Goal: Obtain resource: Obtain resource

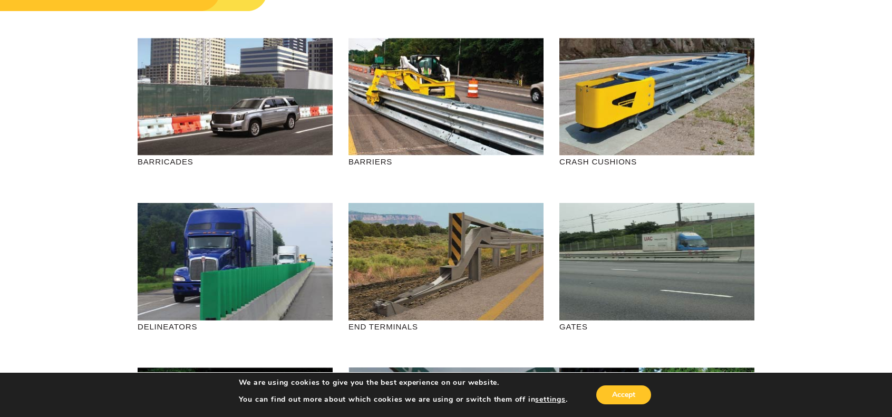
scroll to position [105, 0]
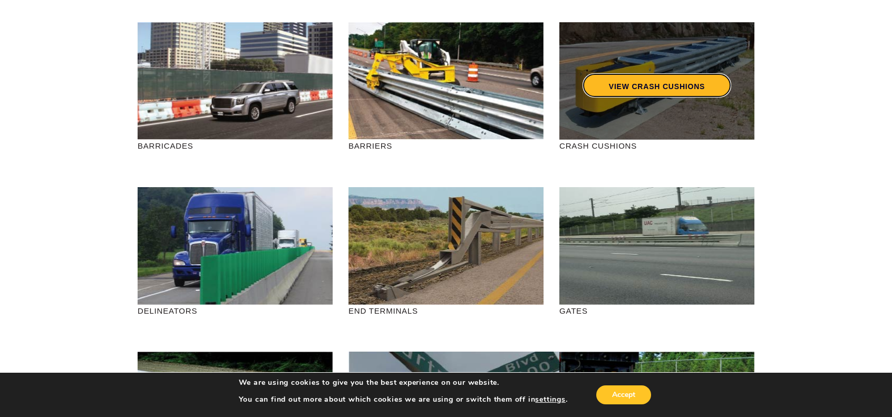
click at [655, 88] on link "VIEW CRASH CUSHIONS" at bounding box center [657, 85] width 149 height 24
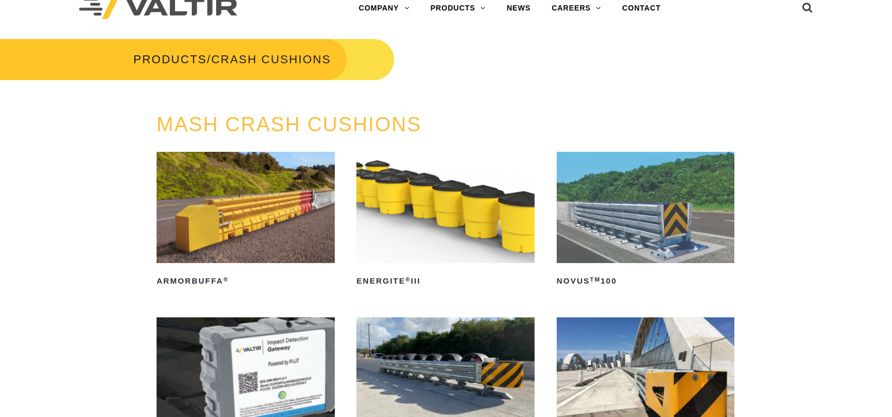
scroll to position [264, 0]
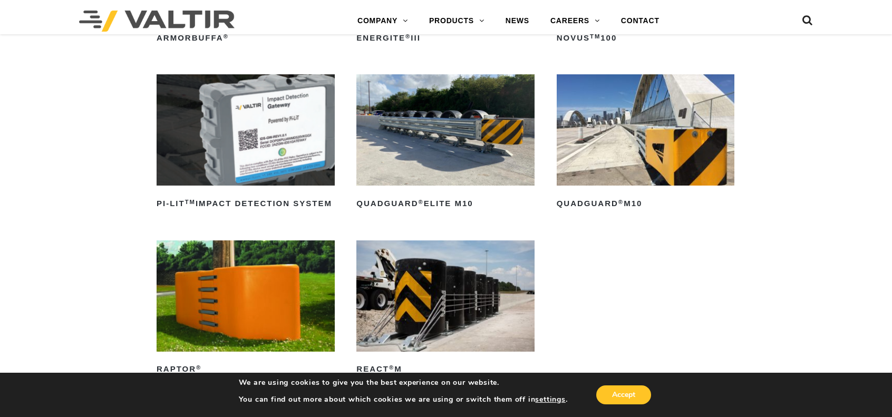
click at [652, 164] on img at bounding box center [646, 129] width 178 height 111
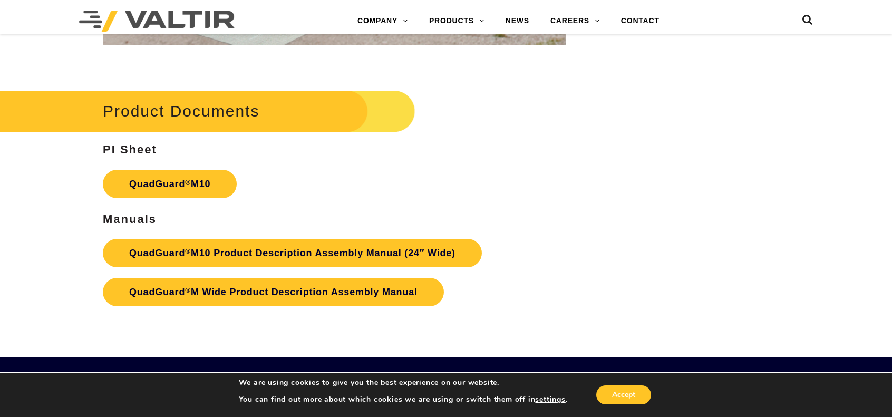
scroll to position [3585, 0]
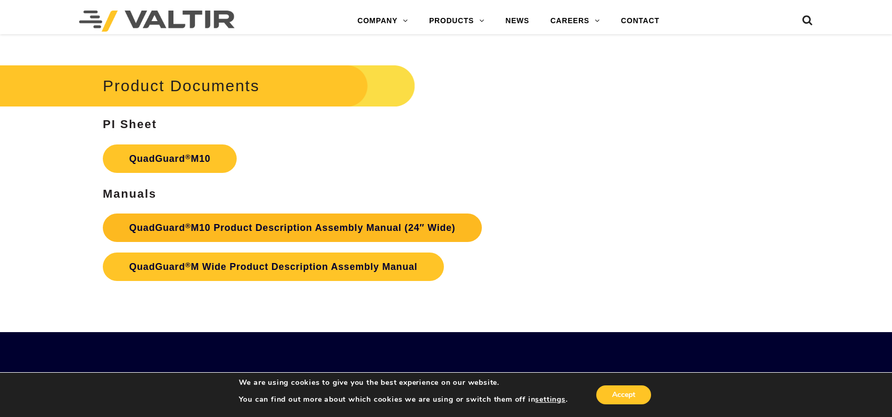
click at [221, 229] on link "QuadGuard ® M10 Product Description Assembly Manual (24″ Wide)" at bounding box center [292, 228] width 379 height 28
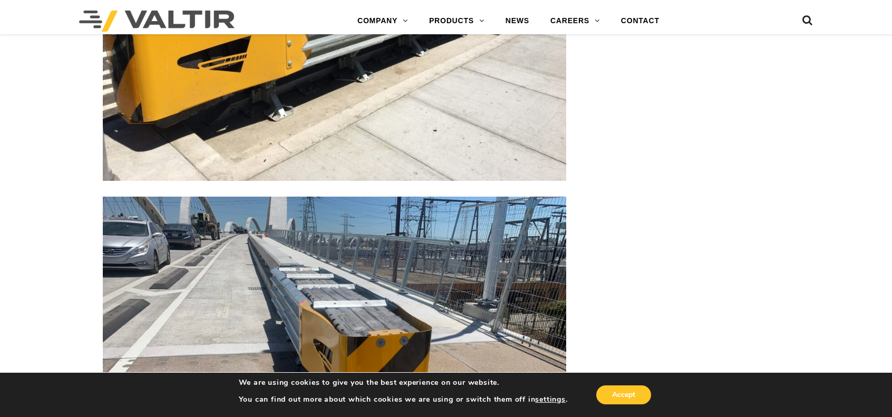
scroll to position [2478, 0]
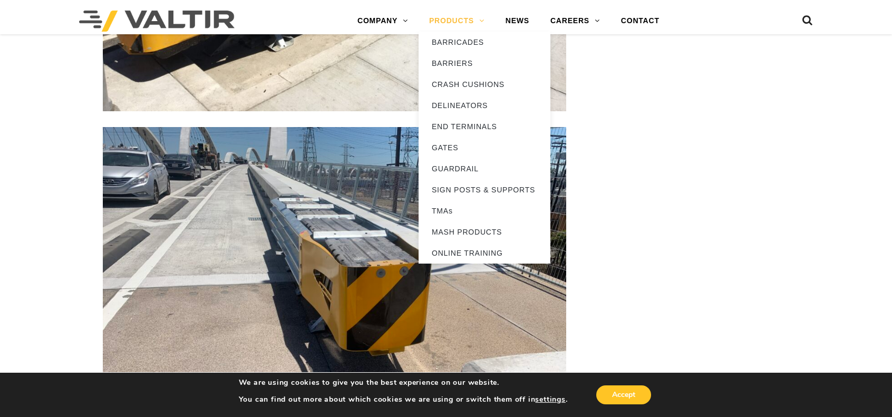
click at [440, 22] on link "PRODUCTS" at bounding box center [457, 21] width 76 height 21
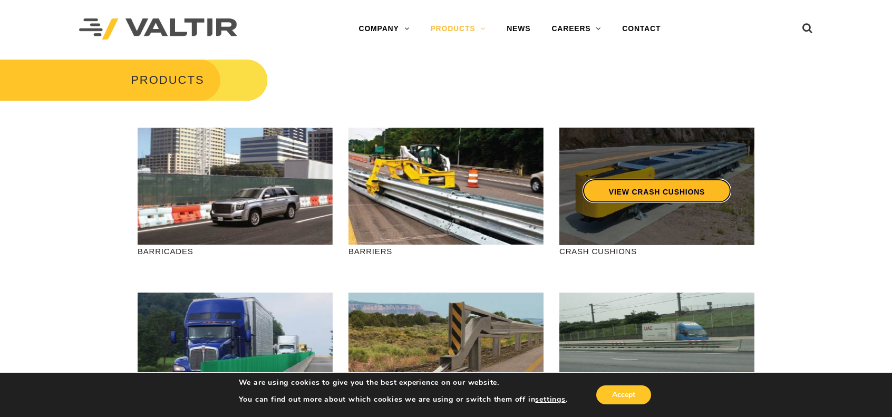
click at [627, 189] on link "VIEW CRASH CUSHIONS" at bounding box center [657, 191] width 149 height 24
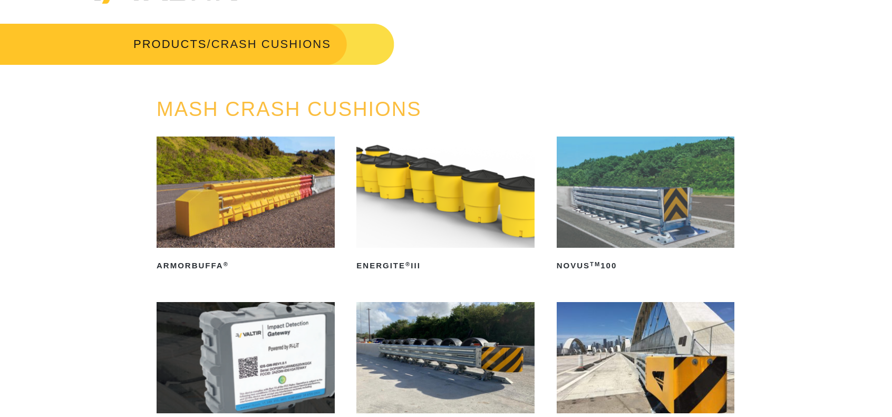
scroll to position [53, 0]
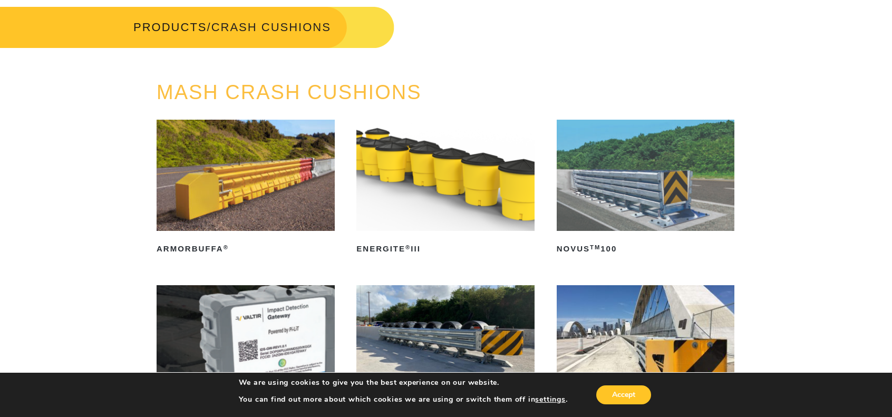
click at [639, 200] on img at bounding box center [646, 175] width 178 height 111
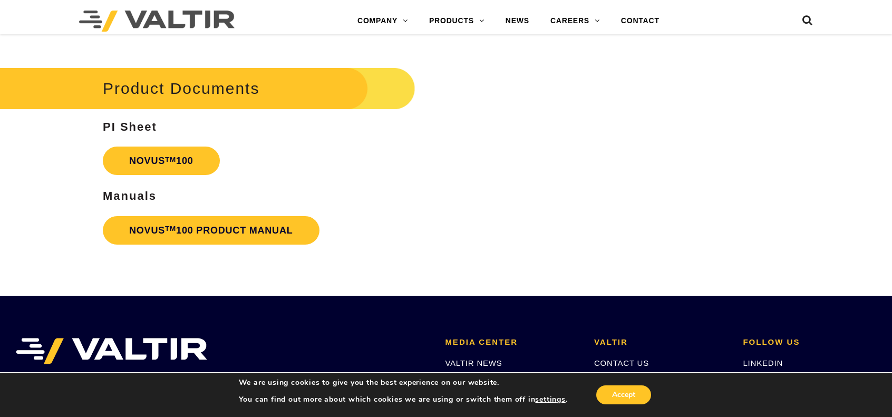
scroll to position [2478, 0]
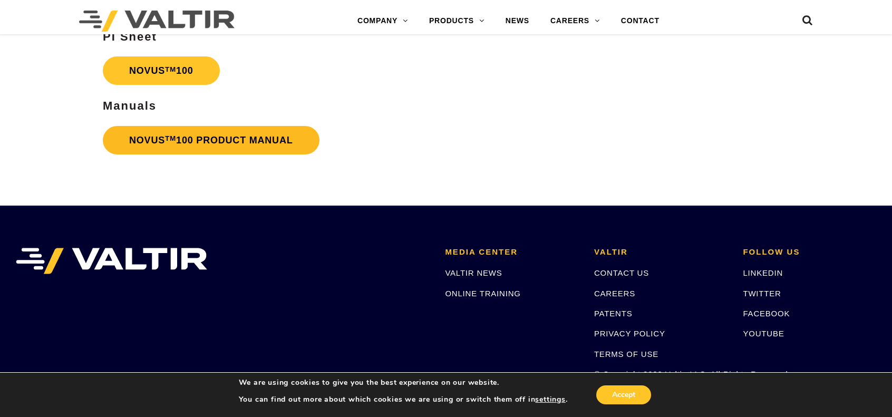
click at [236, 139] on link "NOVUS TM 100 PRODUCT MANUAL" at bounding box center [211, 140] width 217 height 28
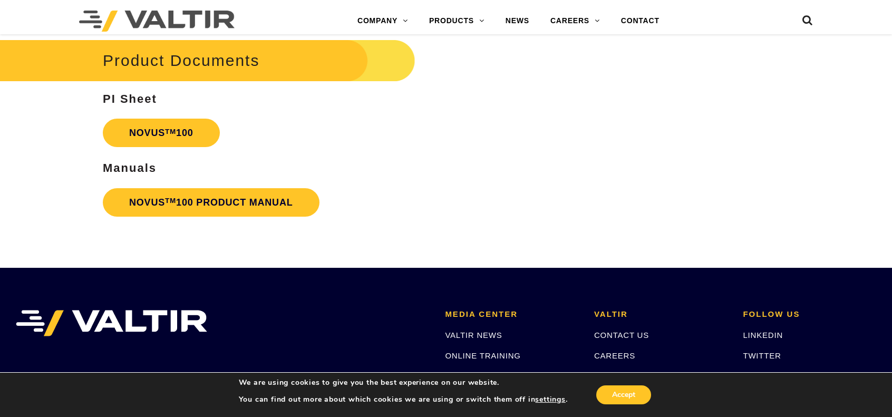
scroll to position [2424, 0]
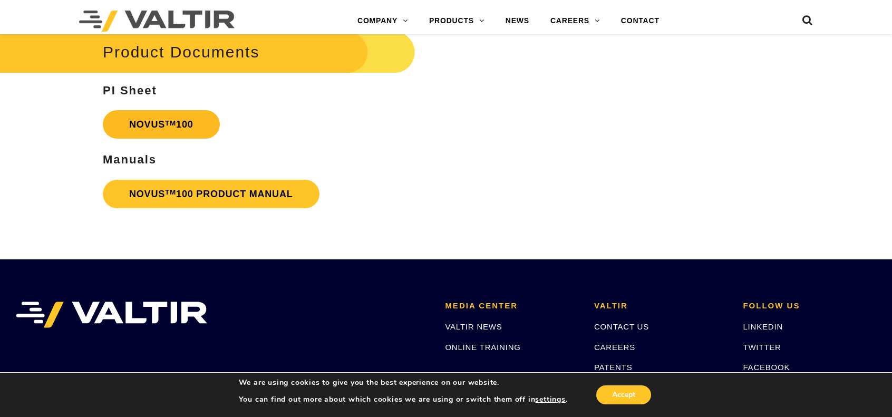
click at [170, 125] on sup "TM" at bounding box center [170, 123] width 11 height 8
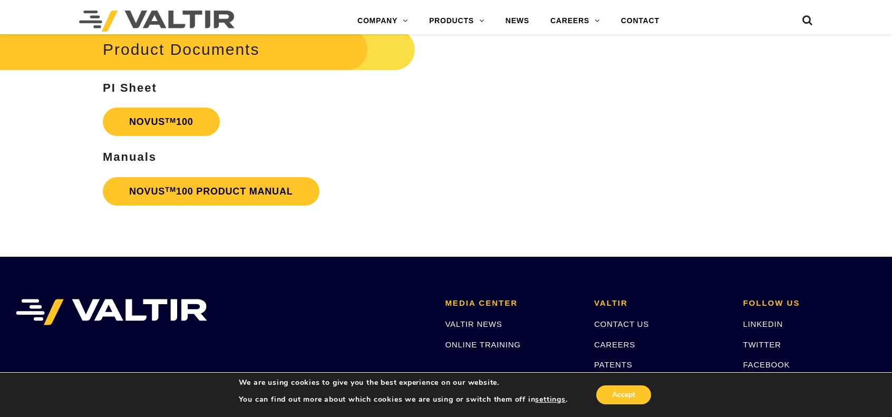
scroll to position [2371, 0]
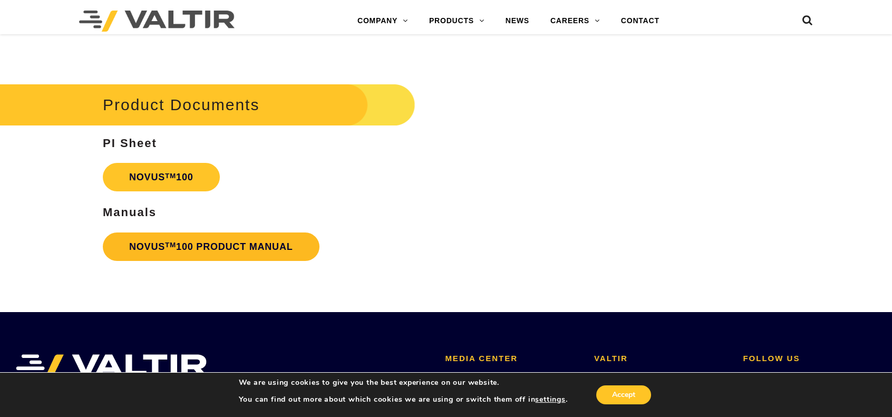
click at [213, 246] on link "NOVUS TM 100 PRODUCT MANUAL" at bounding box center [211, 247] width 217 height 28
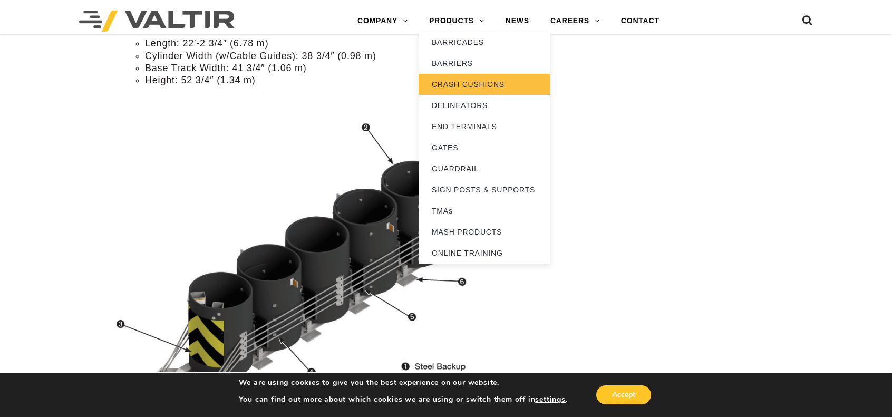
click at [459, 81] on link "CRASH CUSHIONS" at bounding box center [485, 84] width 132 height 21
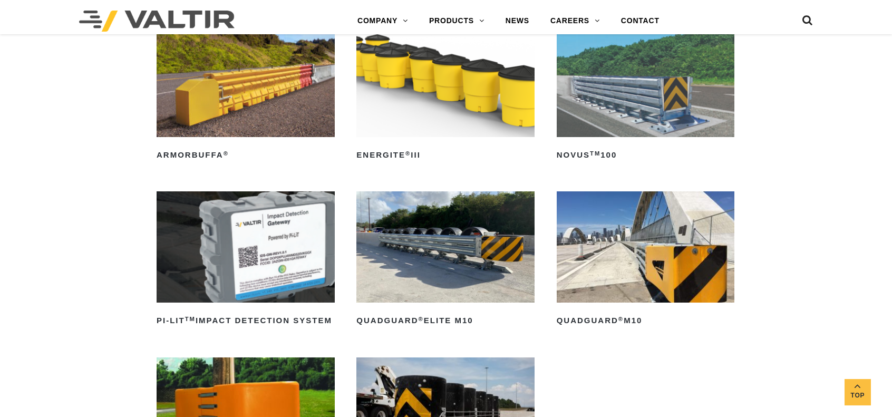
scroll to position [211, 0]
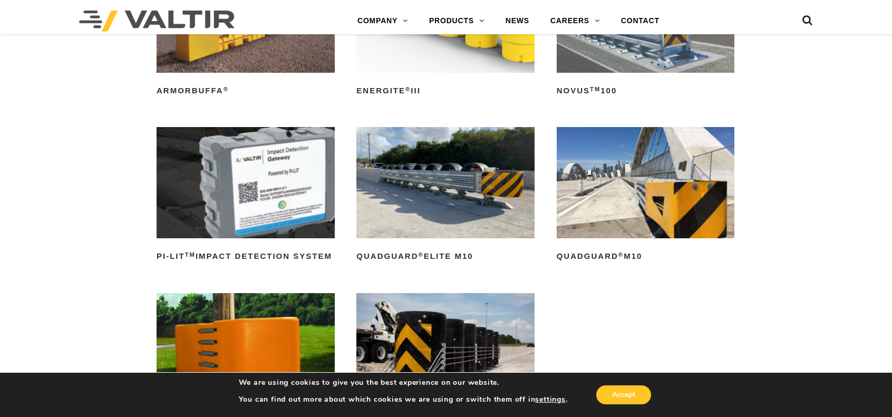
click at [612, 212] on img at bounding box center [646, 182] width 178 height 111
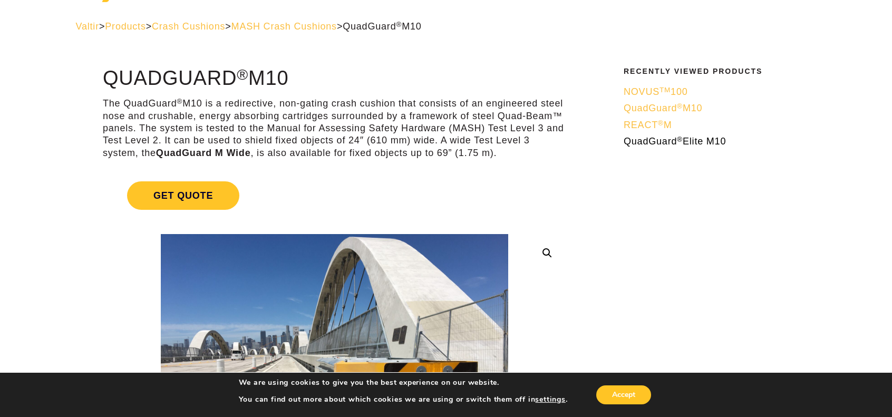
scroll to position [53, 0]
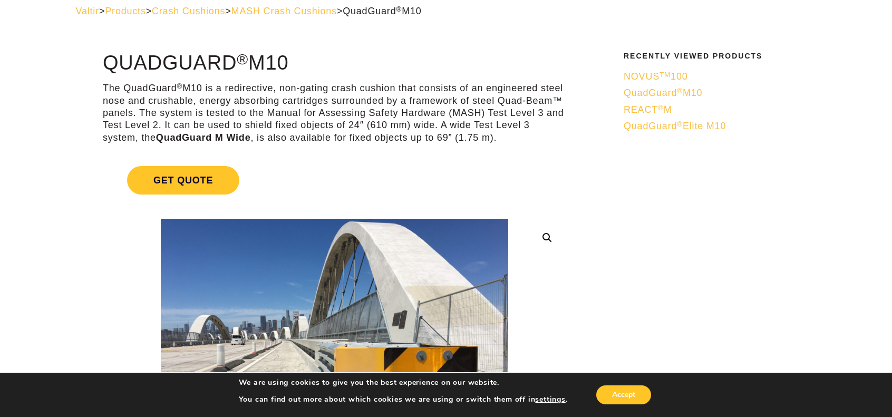
click at [673, 93] on span "QuadGuard ® M10" at bounding box center [663, 93] width 79 height 11
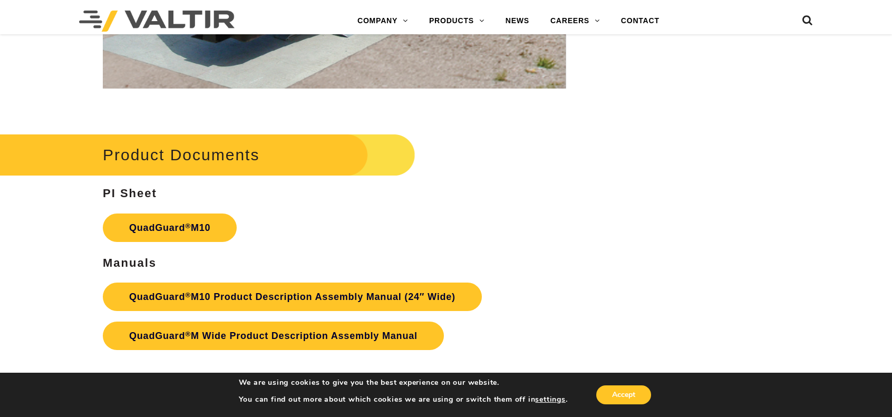
scroll to position [3532, 0]
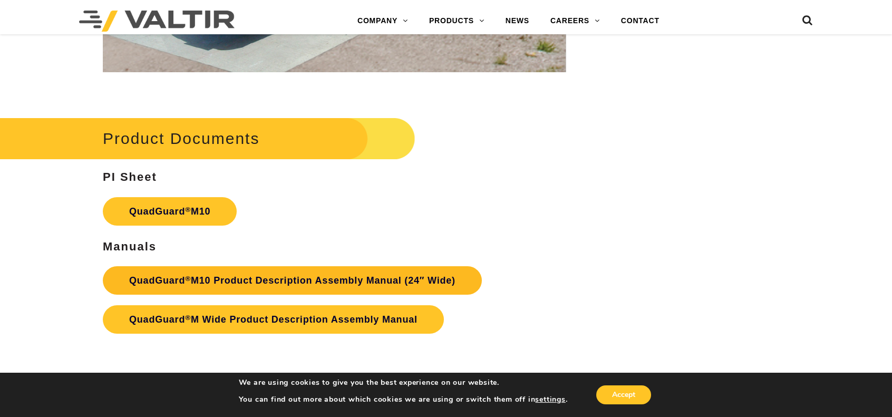
click at [237, 278] on link "QuadGuard ® M10 Product Description Assembly Manual (24″ Wide)" at bounding box center [292, 280] width 379 height 28
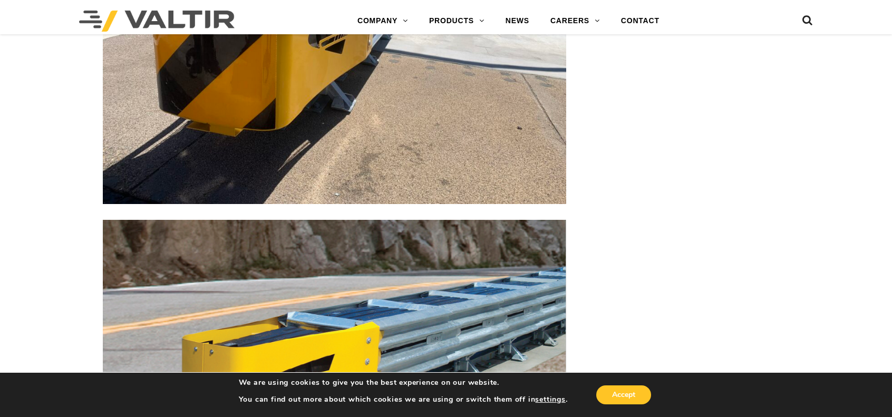
scroll to position [3111, 0]
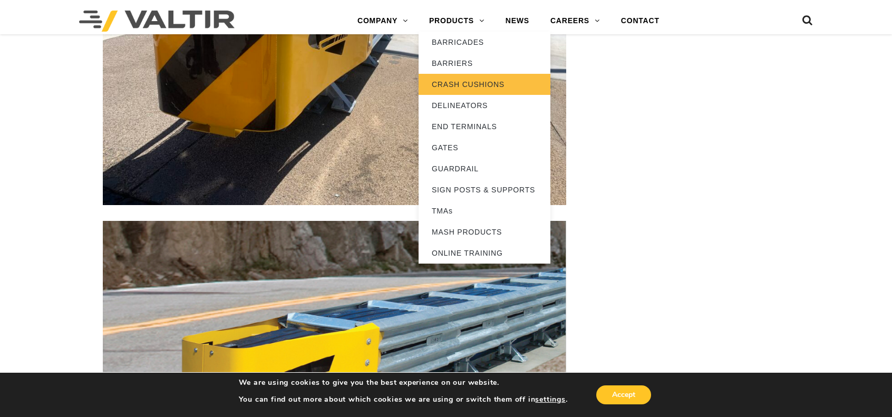
click at [457, 81] on link "CRASH CUSHIONS" at bounding box center [485, 84] width 132 height 21
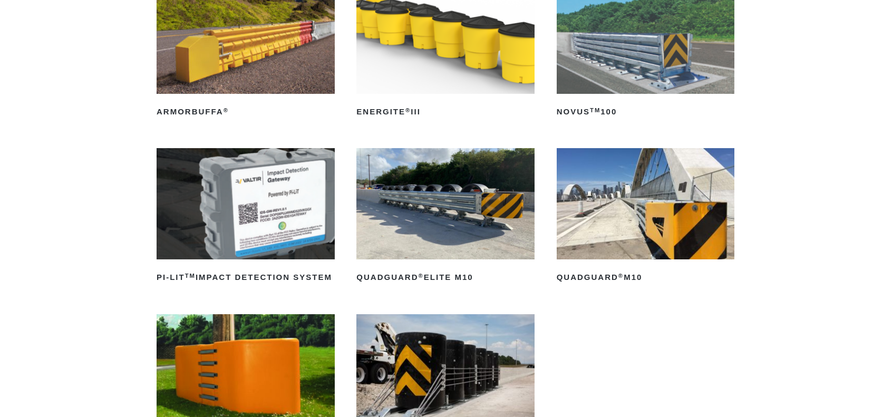
scroll to position [211, 0]
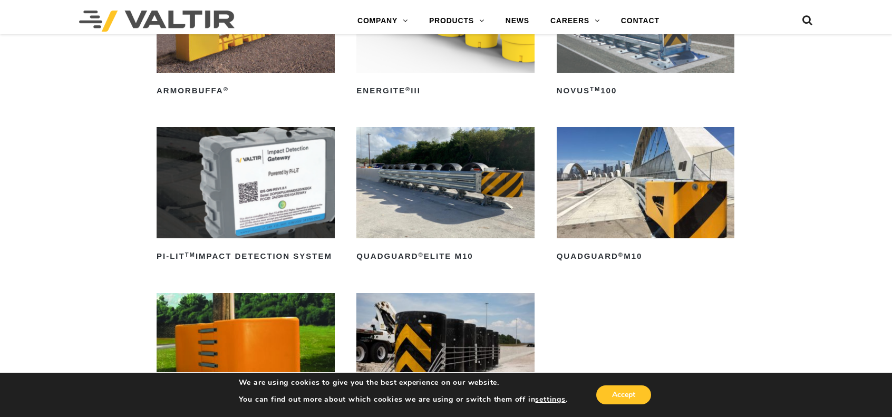
click at [450, 185] on img at bounding box center [445, 182] width 178 height 111
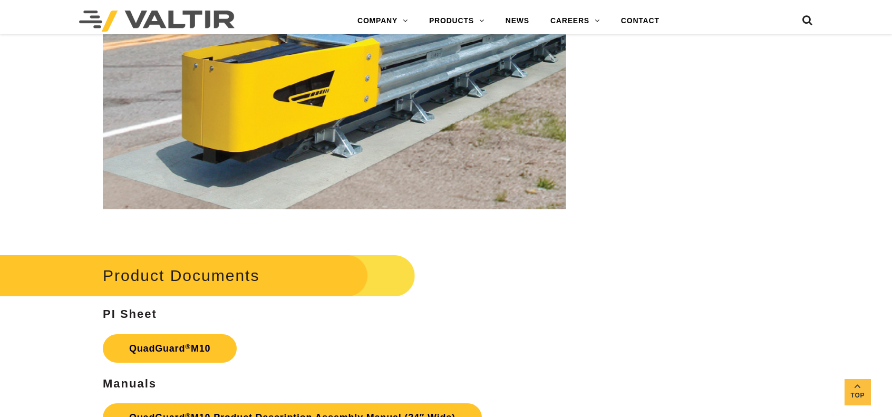
scroll to position [3568, 0]
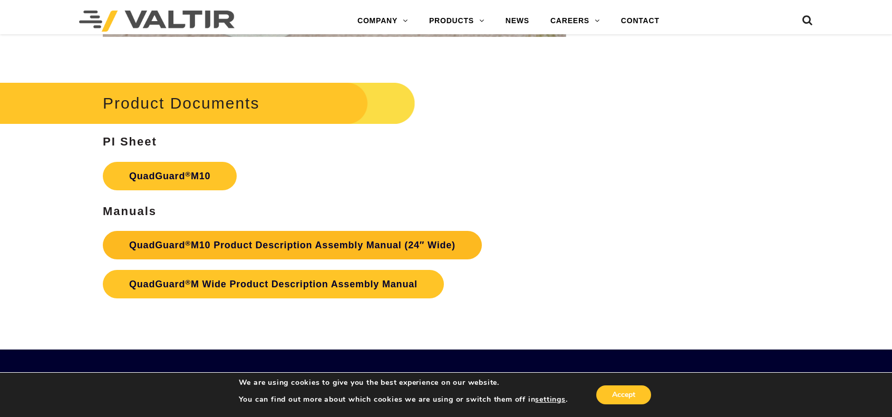
click at [305, 240] on link "QuadGuard ® M10 Product Description Assembly Manual (24″ Wide)" at bounding box center [292, 245] width 379 height 28
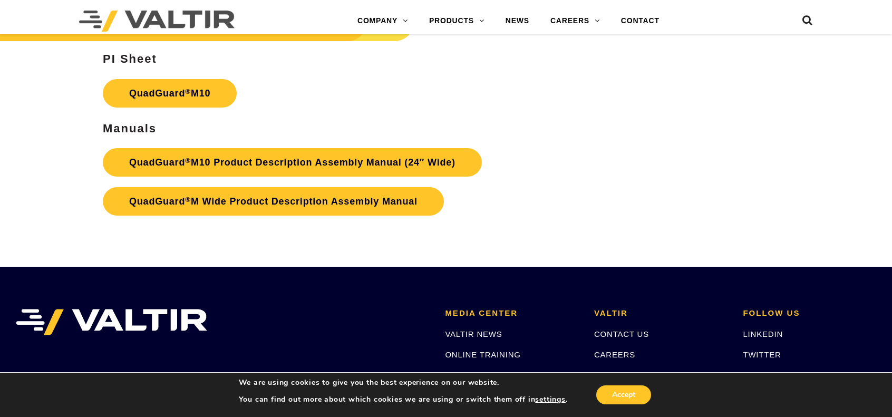
scroll to position [3658, 0]
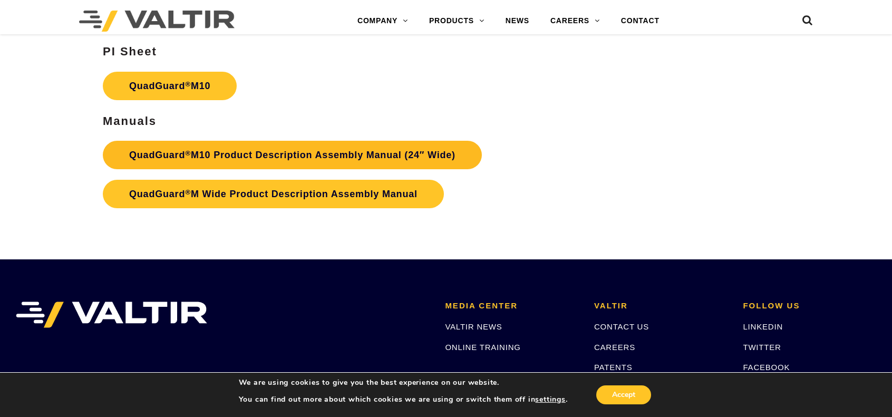
click at [344, 155] on link "QuadGuard ® M10 Product Description Assembly Manual (24″ Wide)" at bounding box center [292, 155] width 379 height 28
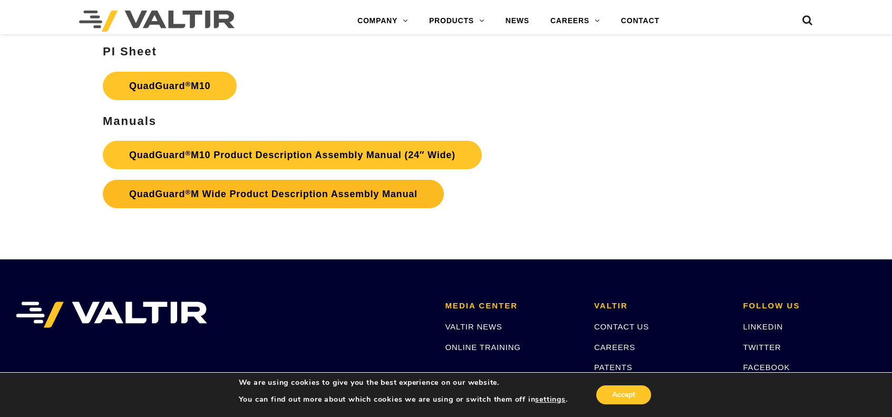
click at [269, 193] on link "QuadGuard ® M Wide Product Description Assembly Manual" at bounding box center [273, 194] width 341 height 28
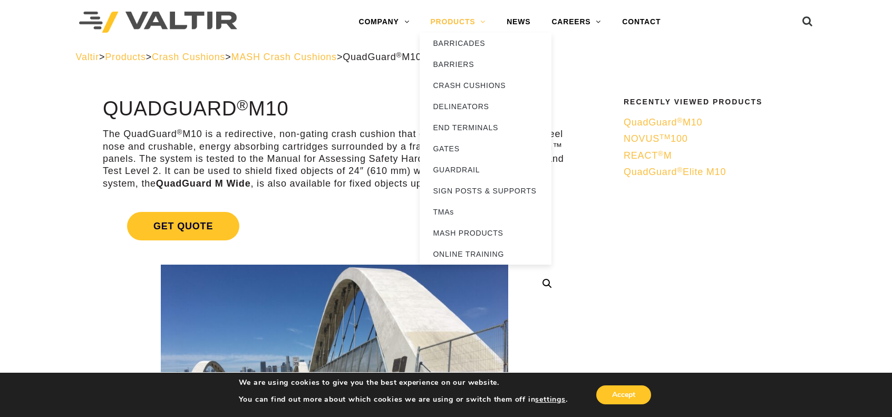
scroll to position [0, 0]
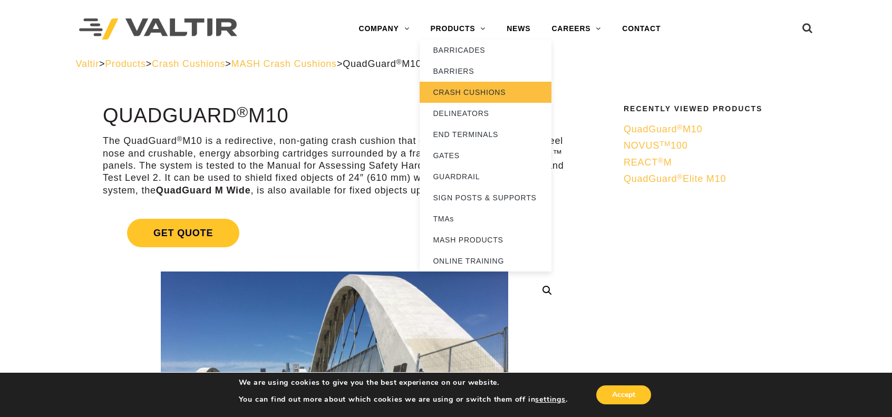
click at [459, 91] on link "CRASH CUSHIONS" at bounding box center [486, 92] width 132 height 21
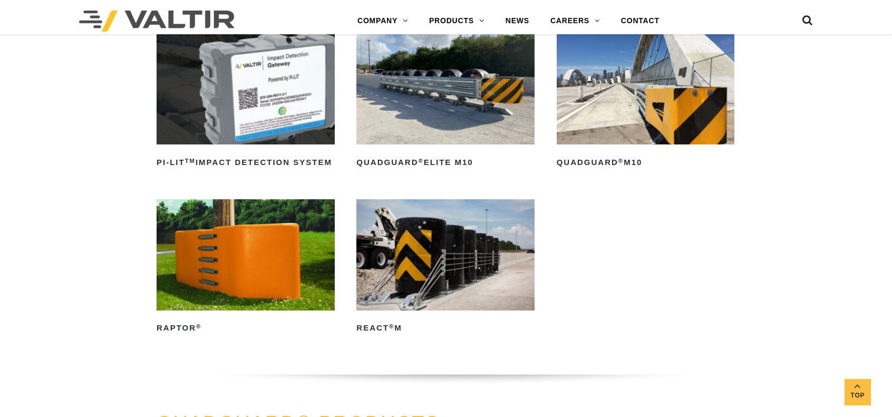
scroll to position [316, 0]
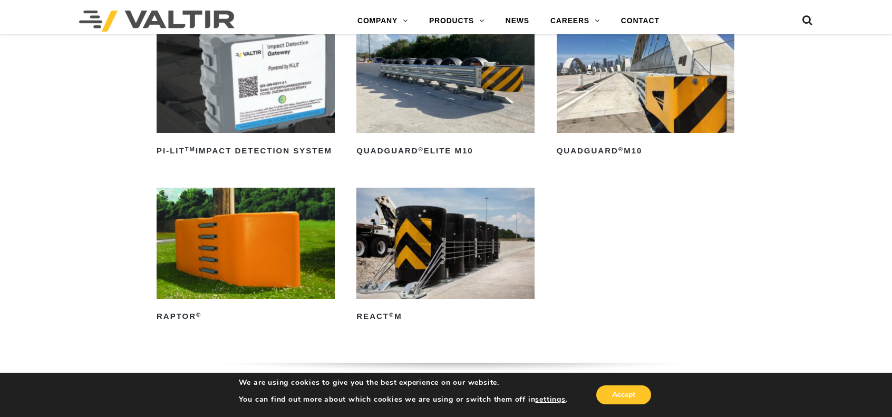
click at [443, 92] on img at bounding box center [445, 77] width 178 height 111
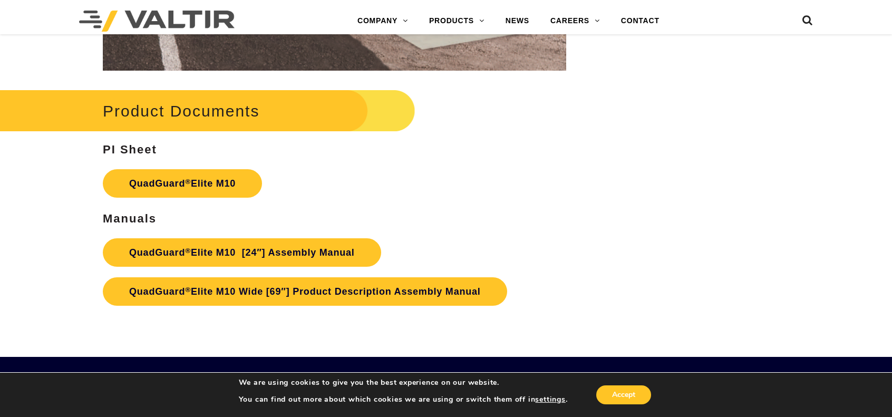
scroll to position [5219, 0]
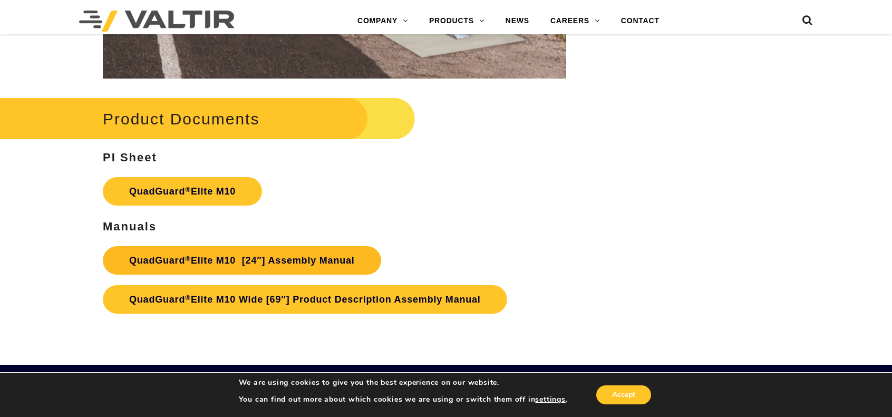
click at [194, 260] on link "QuadGuard ® Elite M10 [24″] Assembly Manual" at bounding box center [242, 260] width 278 height 28
